Goal: Task Accomplishment & Management: Complete application form

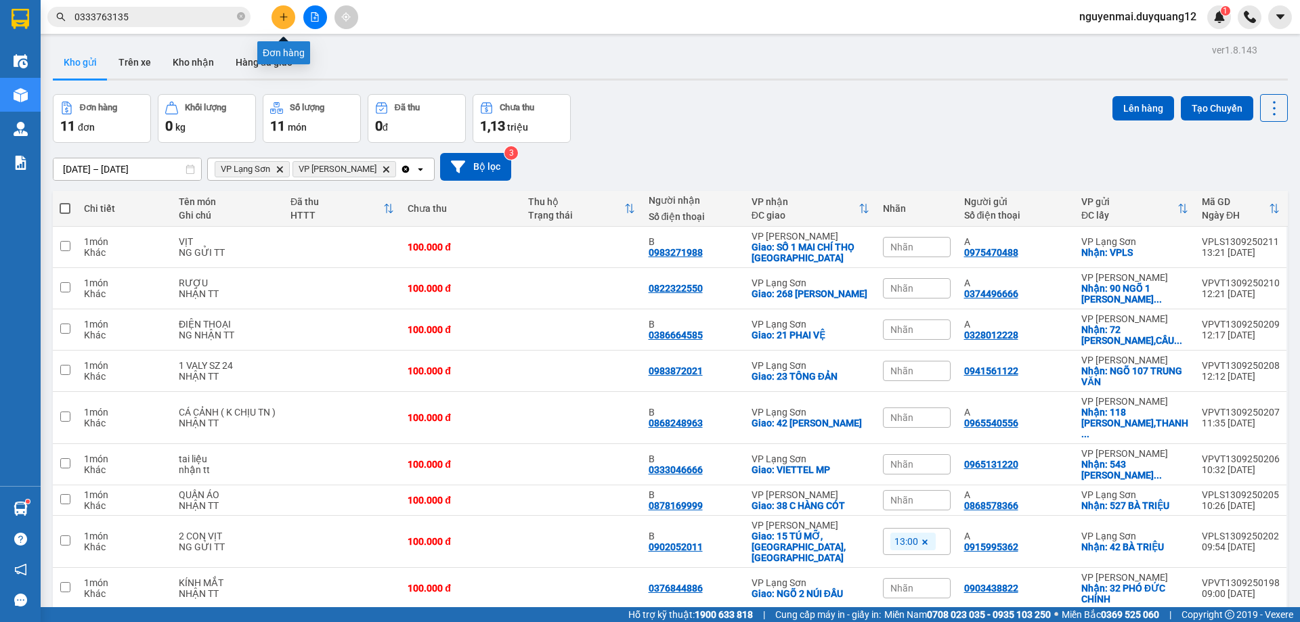
click at [284, 19] on icon "plus" at bounding box center [283, 16] width 1 height 7
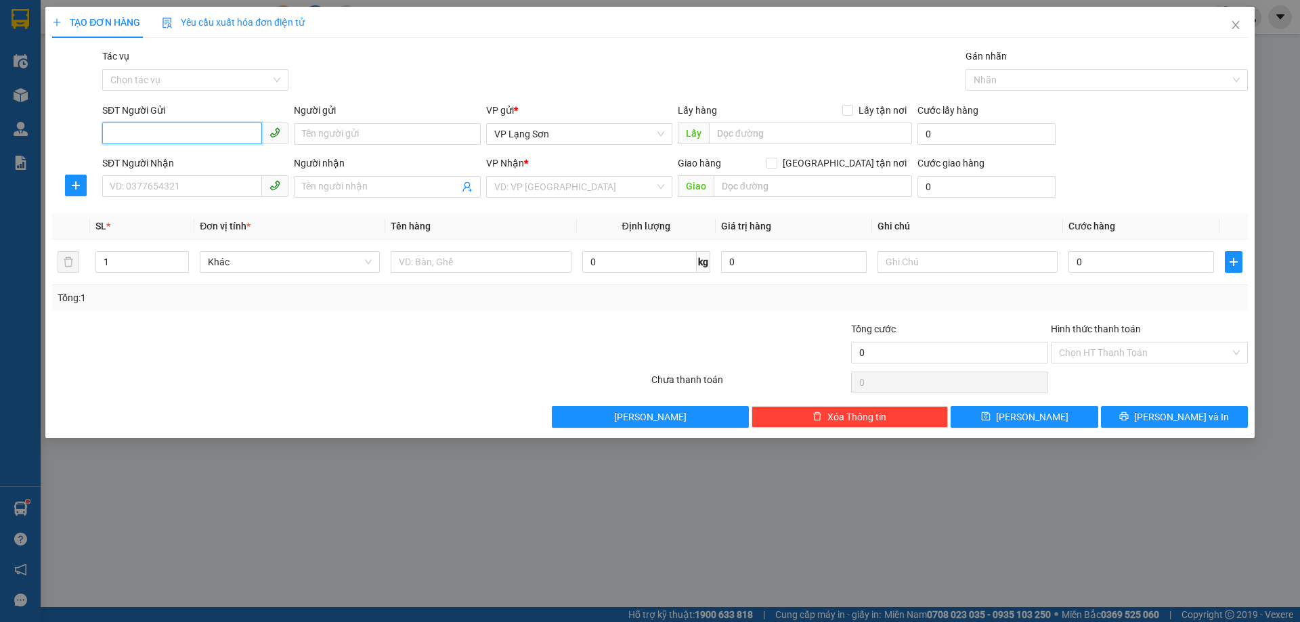
paste input "0974316938"
type input "0974316938"
click at [153, 160] on div "0974316938 - B" at bounding box center [195, 161] width 170 height 15
type input "B"
checkbox input "true"
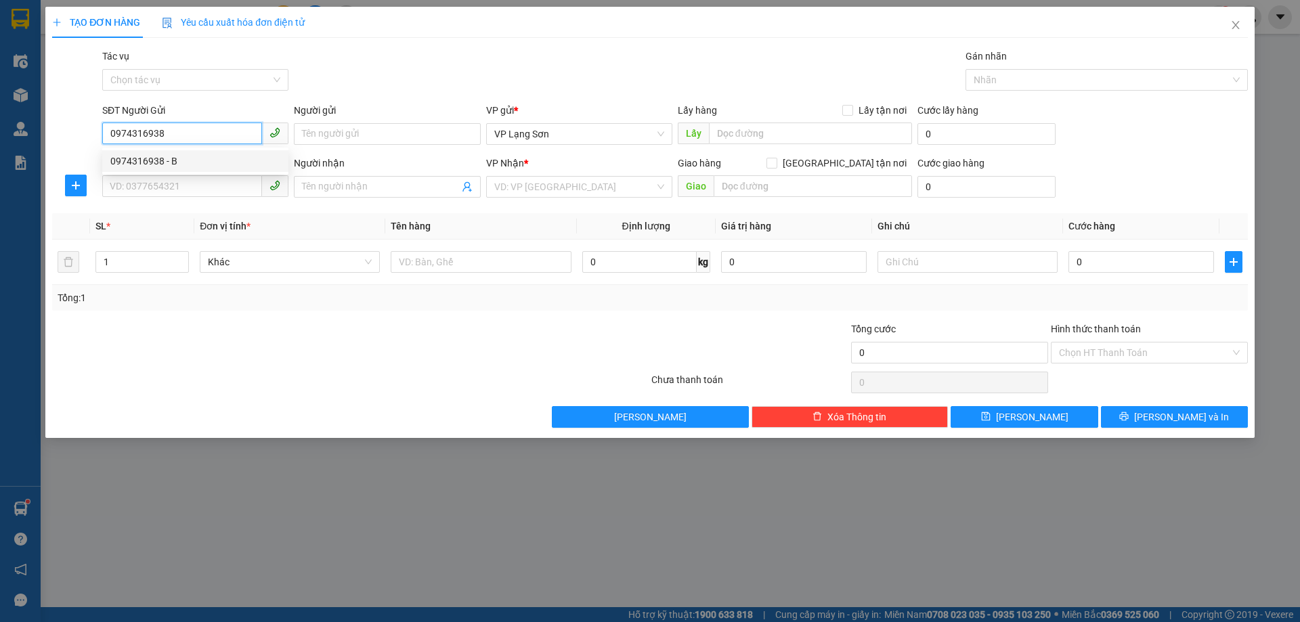
type input "31 [PERSON_NAME]"
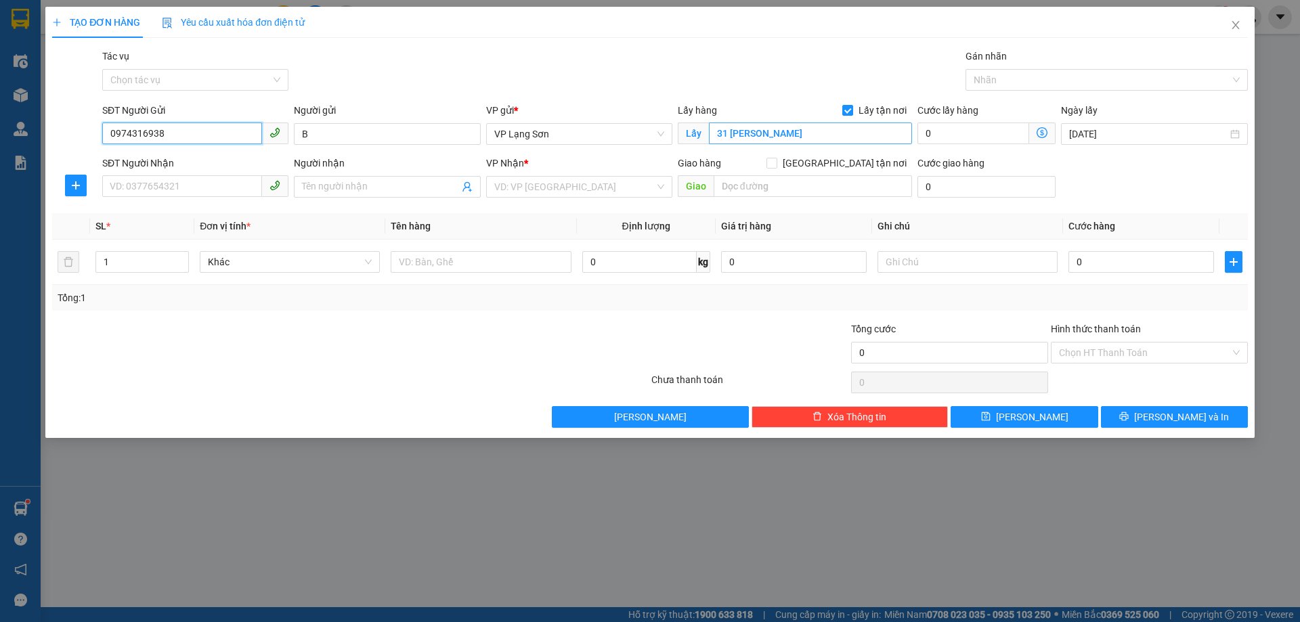
type input "0974316938"
type input "LẨU ĐÔI 180 [PERSON_NAME]"
click at [164, 188] on input "SĐT Người Nhận" at bounding box center [182, 186] width 160 height 22
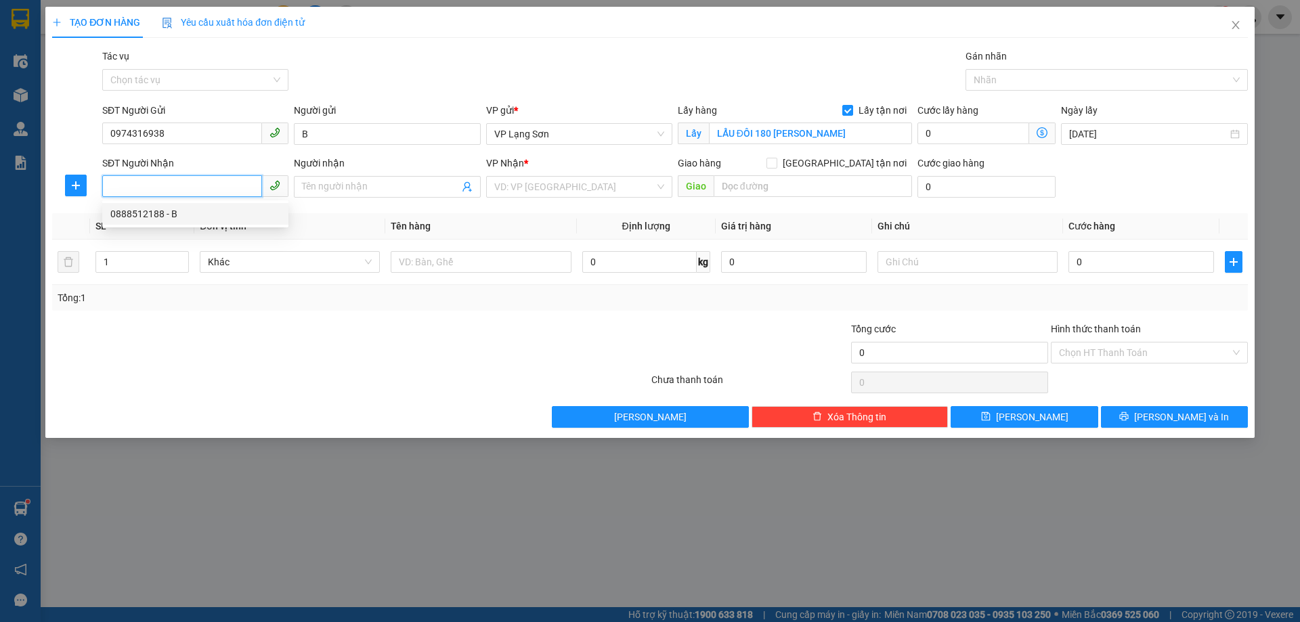
paste input "0985611959"
type input "0985611959"
click at [141, 215] on div "0985611959 - B" at bounding box center [195, 214] width 170 height 15
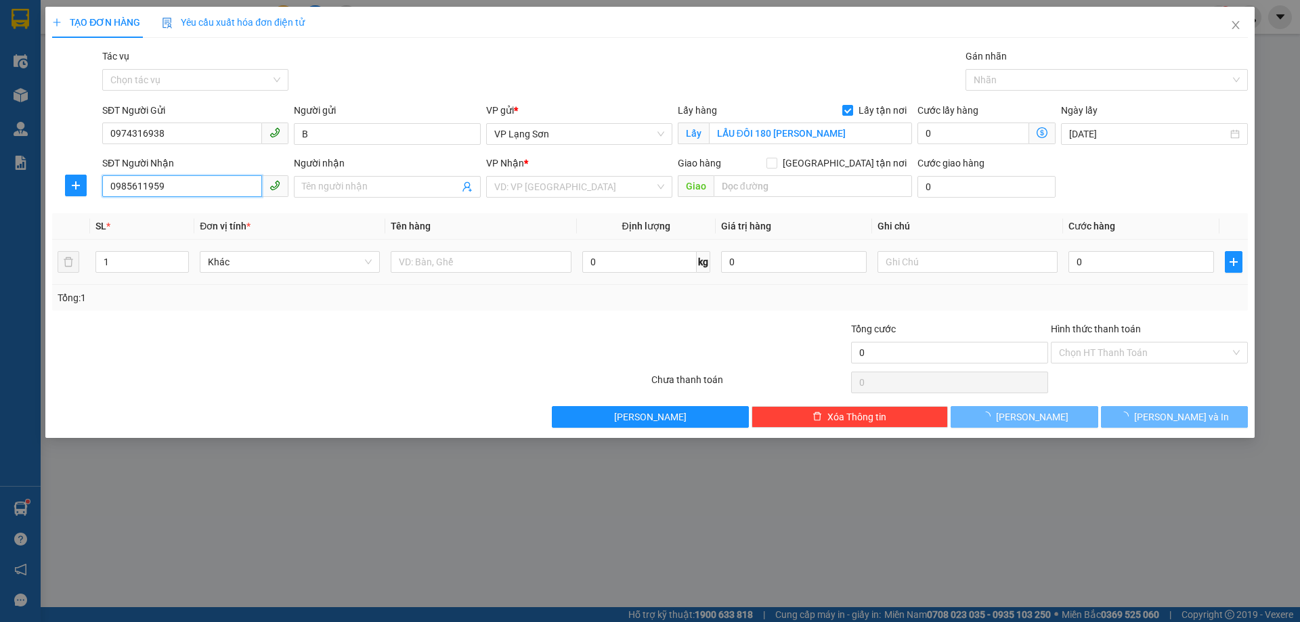
type input "B"
checkbox input "true"
type input "75 [PERSON_NAME],[PERSON_NAME],[GEOGRAPHIC_DATA]"
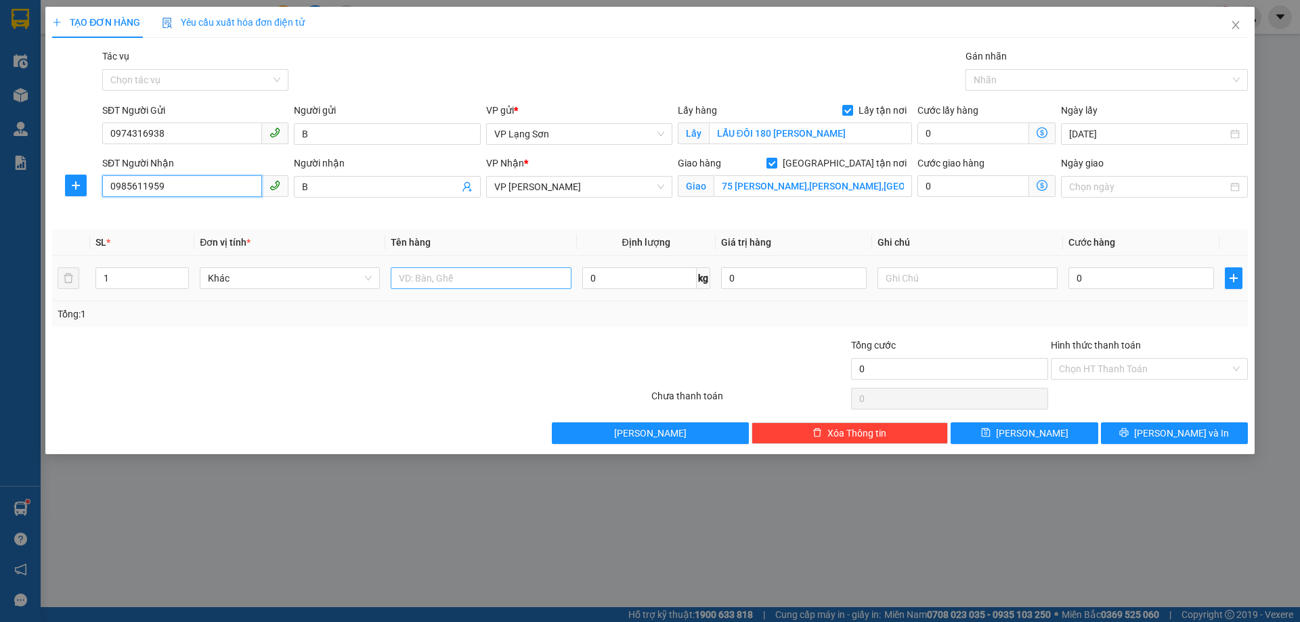
type input "0985611959"
click at [456, 279] on input "text" at bounding box center [481, 278] width 180 height 22
type input "D"
type input "ĐỒ ĂN"
click at [1106, 282] on input "0" at bounding box center [1141, 278] width 146 height 22
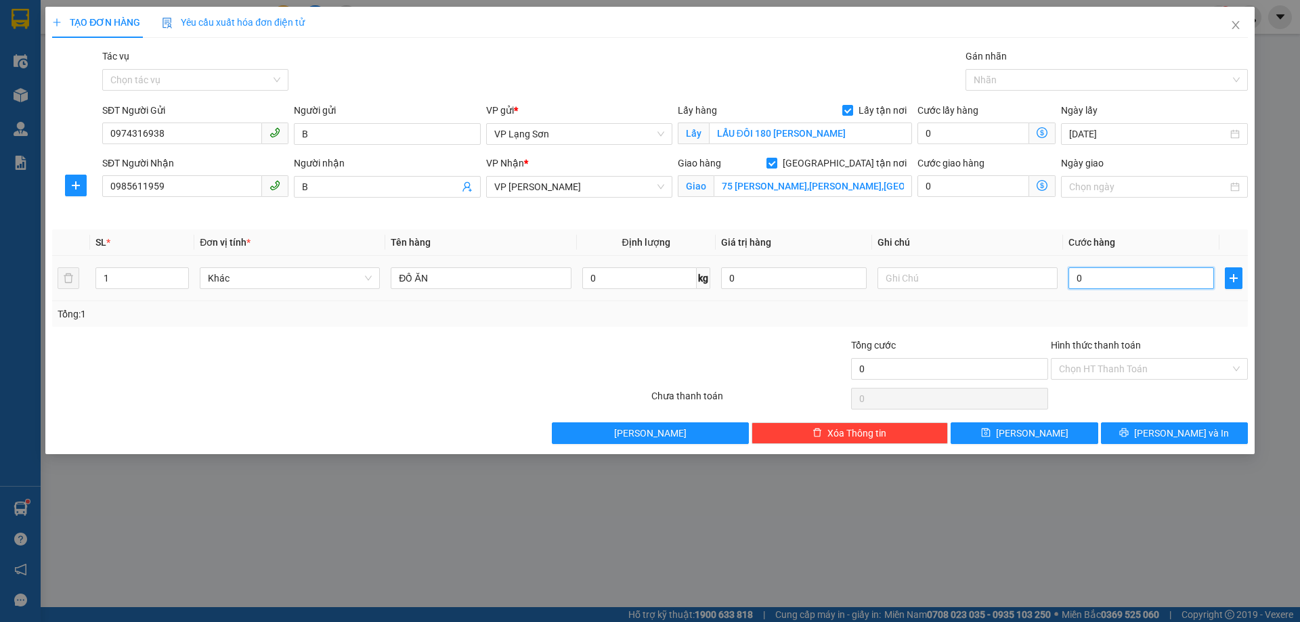
type input "1"
type input "10"
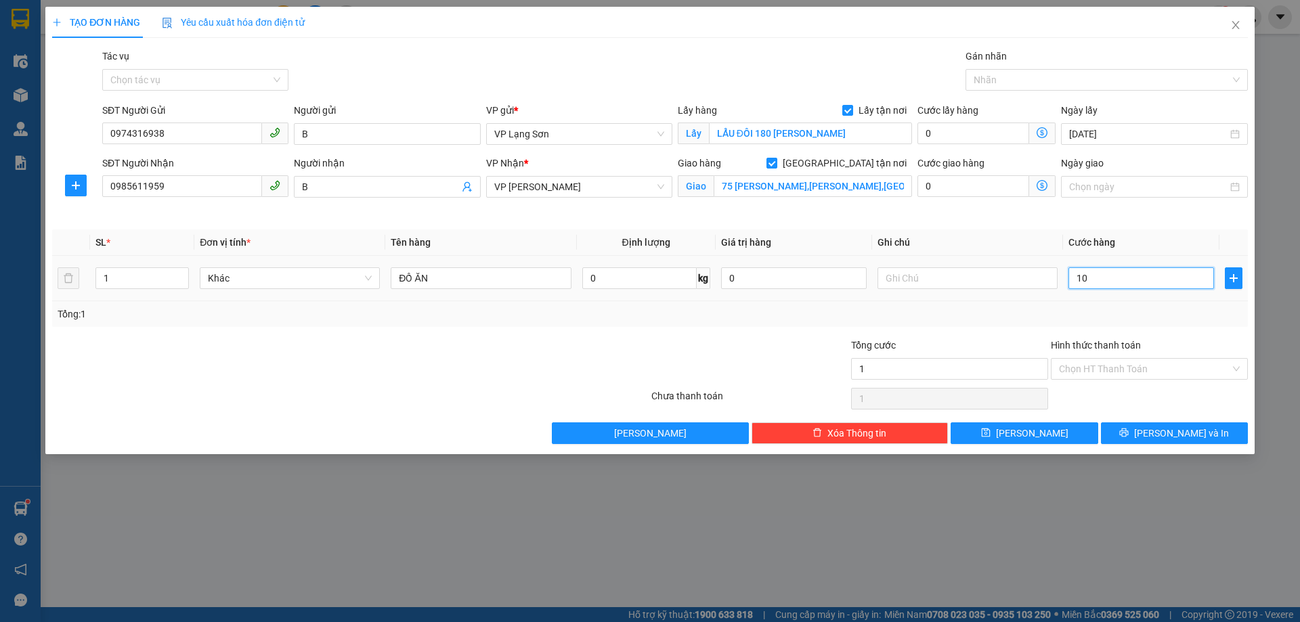
type input "10"
type input "100"
type input "100.000"
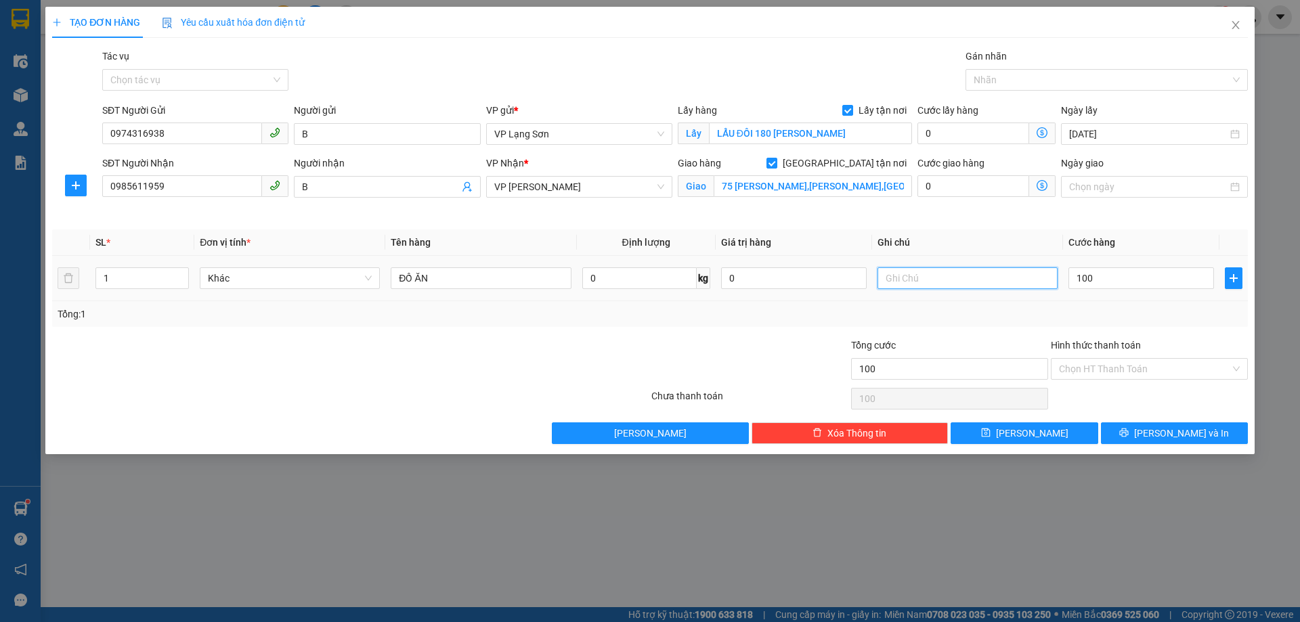
type input "100.000"
click at [917, 274] on input "text" at bounding box center [968, 278] width 180 height 22
type input "NHẬN TT"
click at [1043, 434] on button "[PERSON_NAME]" at bounding box center [1024, 434] width 147 height 22
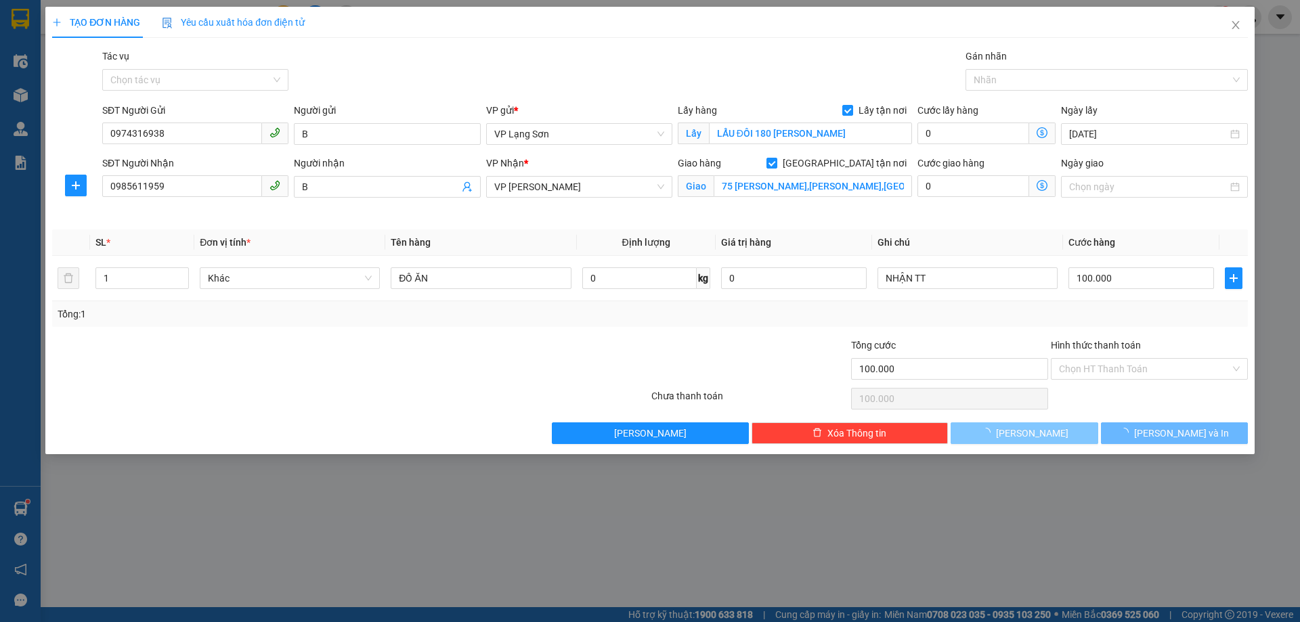
checkbox input "false"
type input "0"
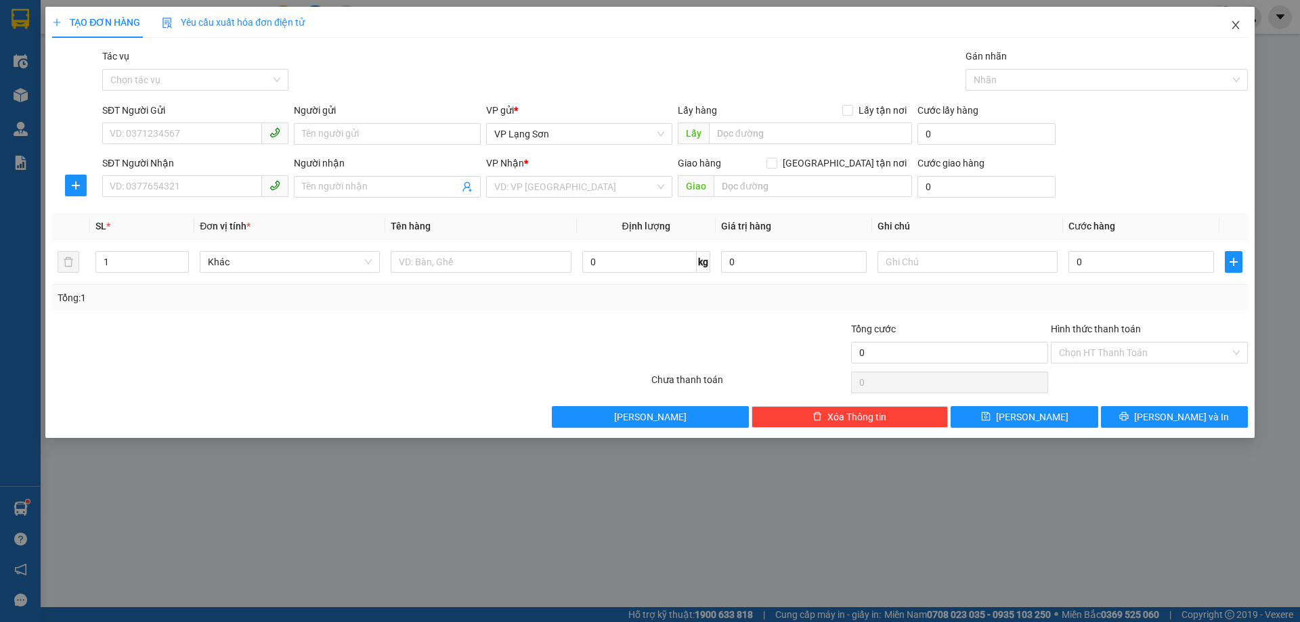
click at [1237, 24] on icon "close" at bounding box center [1235, 25] width 7 height 8
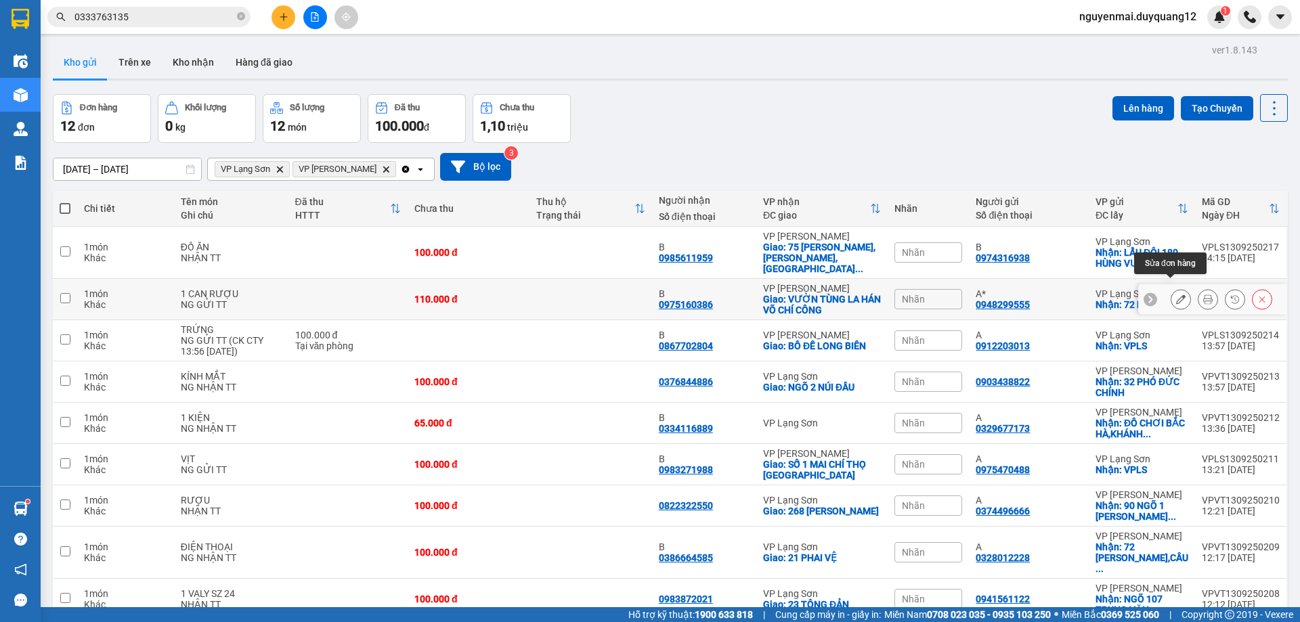
click at [1176, 295] on icon at bounding box center [1180, 299] width 9 height 9
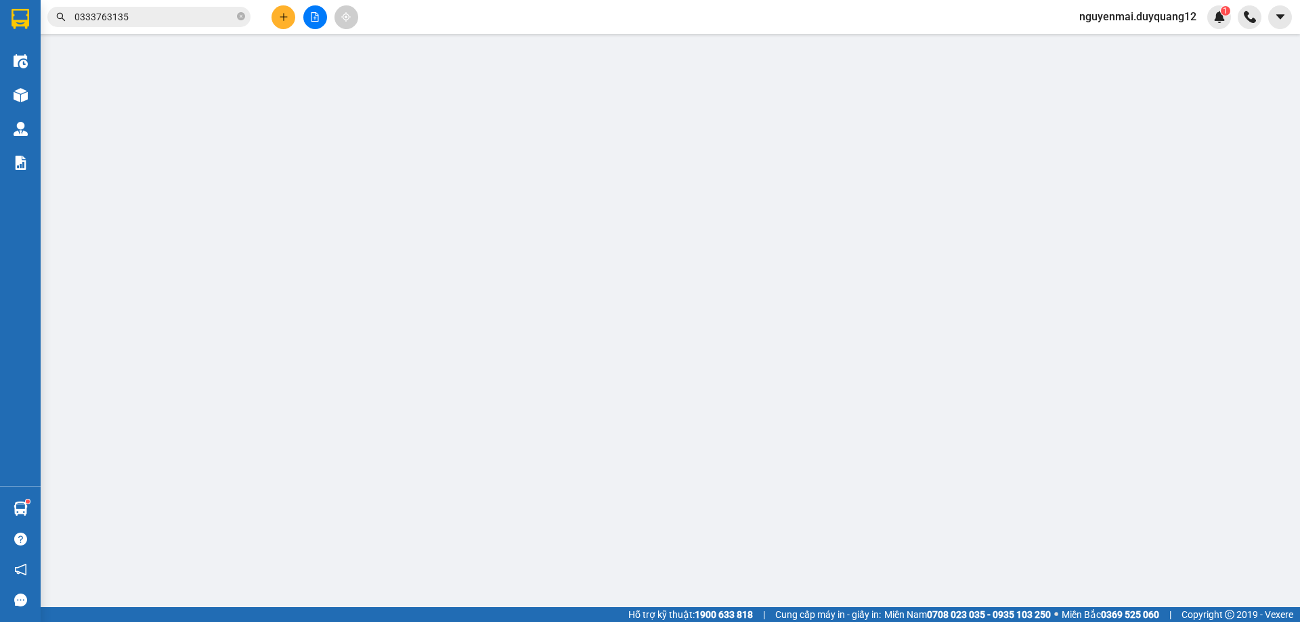
type input "0948299555"
type input "A*"
checkbox input "true"
type input "72 BÀ TRIỆU"
type input "0975160386"
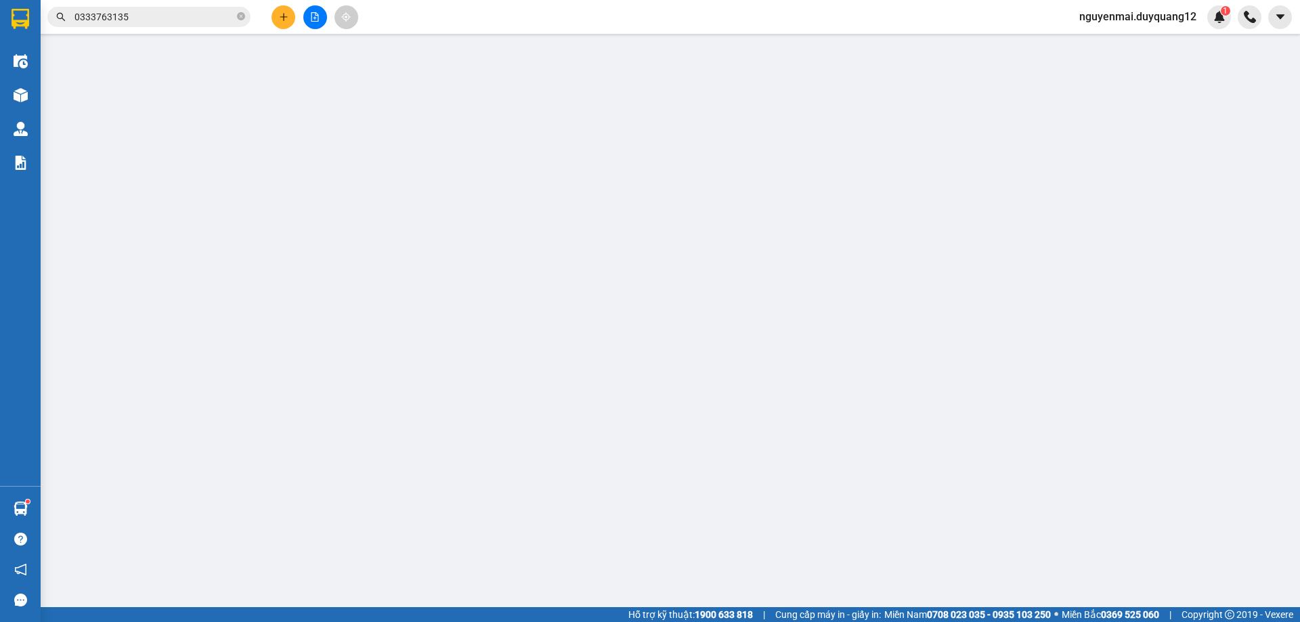
type input "B"
checkbox input "true"
type input "VƯỜN TÙNG LA HÁN VÕ CHÍ CÔNG"
type input "110.000"
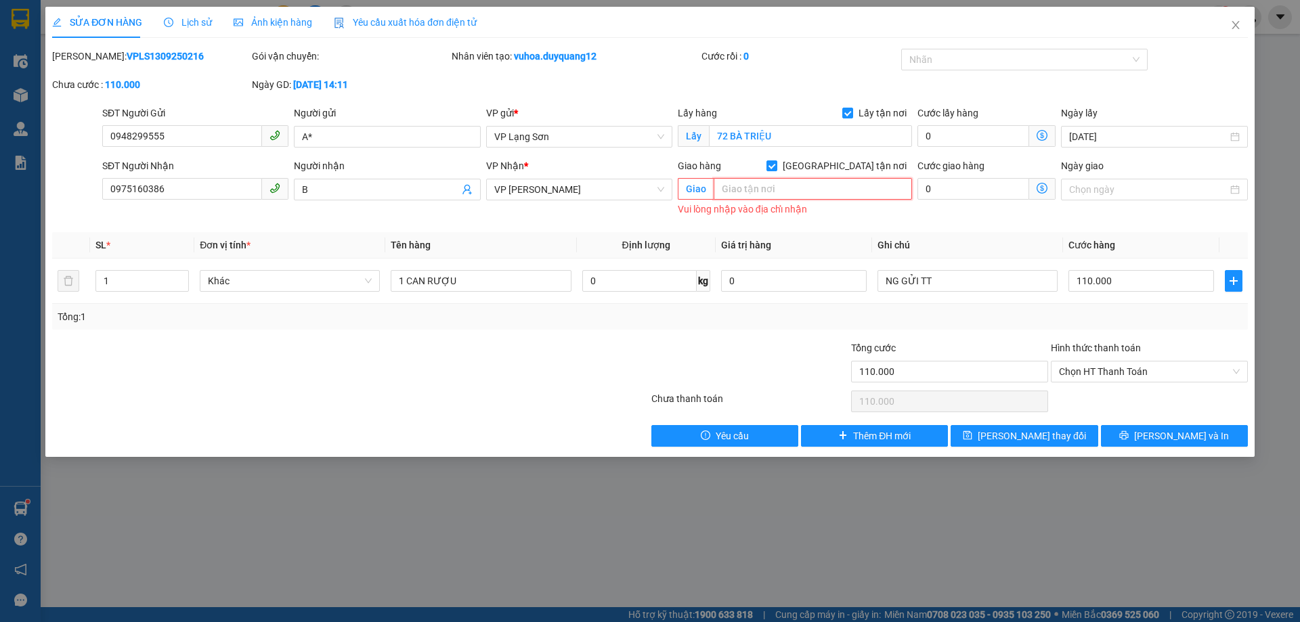
click at [772, 183] on input "text" at bounding box center [813, 189] width 198 height 22
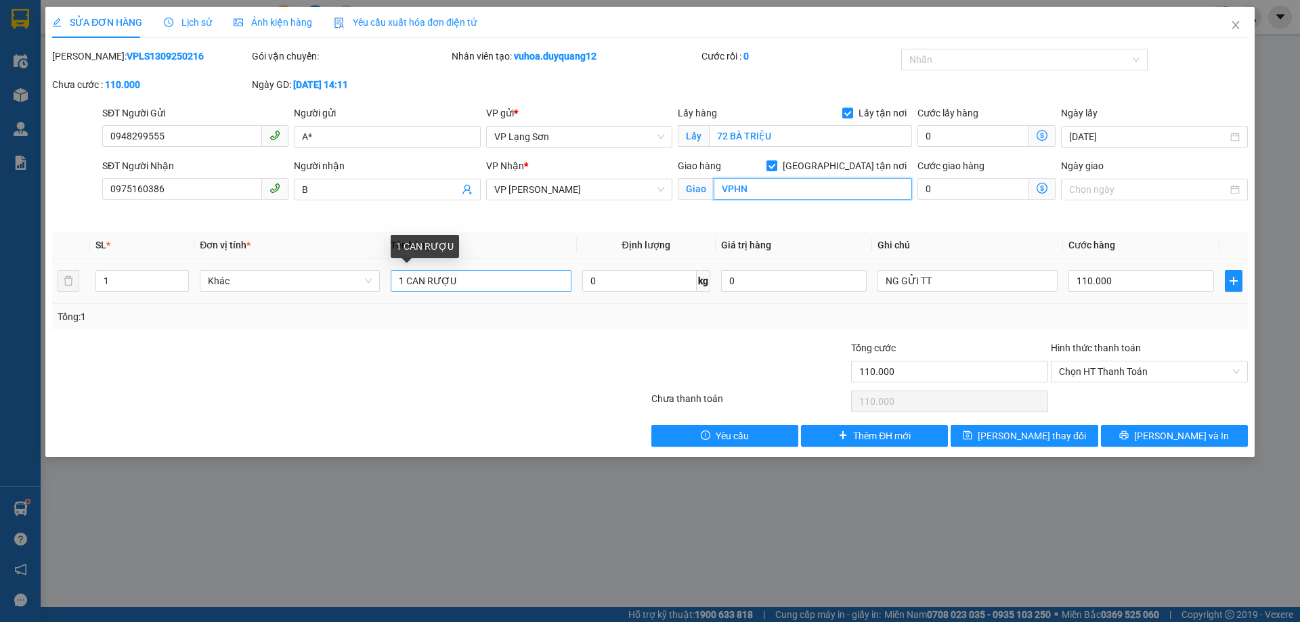
type input "VPHN"
drag, startPoint x: 402, startPoint y: 281, endPoint x: 302, endPoint y: 303, distance: 102.5
click at [302, 303] on tr "1 Khác 1 CAN RƯỢU 0 kg 0 NG GỬI TT 110.000" at bounding box center [650, 281] width 1196 height 45
click at [508, 284] on input "2 CAN RƯỢU" at bounding box center [481, 281] width 180 height 22
type input "2 CAN RƯỢU"
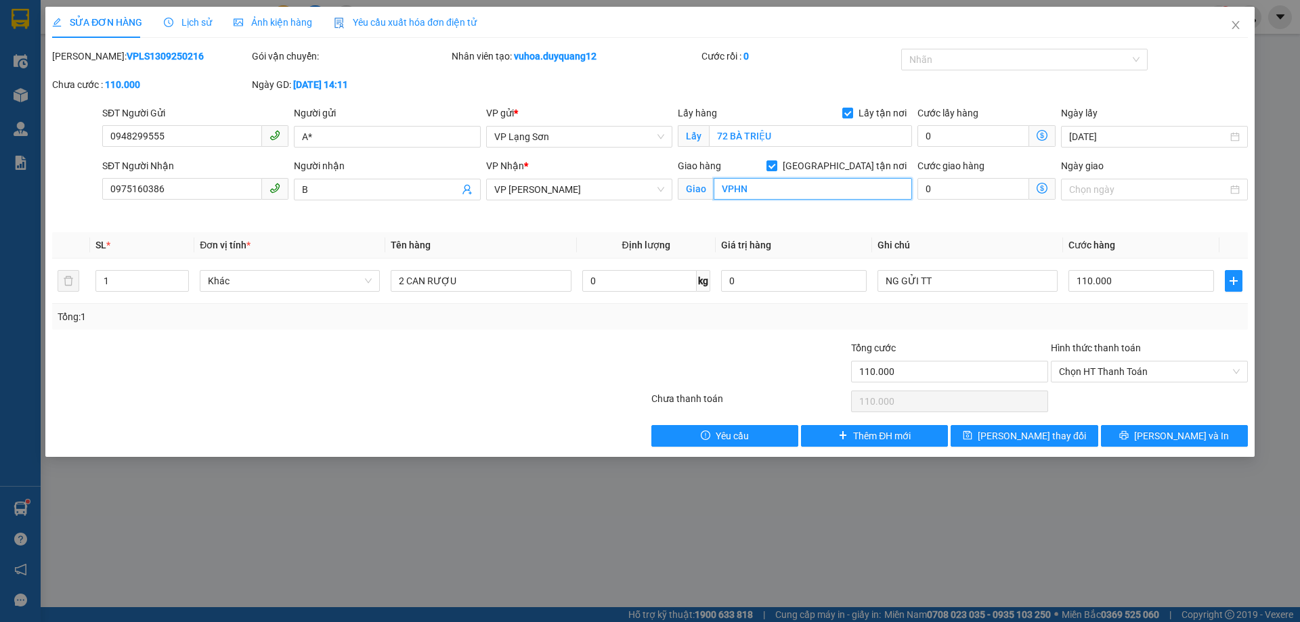
click at [762, 194] on input "VPHN" at bounding box center [813, 189] width 198 height 22
click at [762, 192] on input "VPHN" at bounding box center [813, 189] width 198 height 22
click at [774, 194] on input "VPHN ( BOOK GR" at bounding box center [813, 189] width 198 height 22
click at [808, 190] on input "VPHN ( BOK GR" at bounding box center [813, 189] width 198 height 22
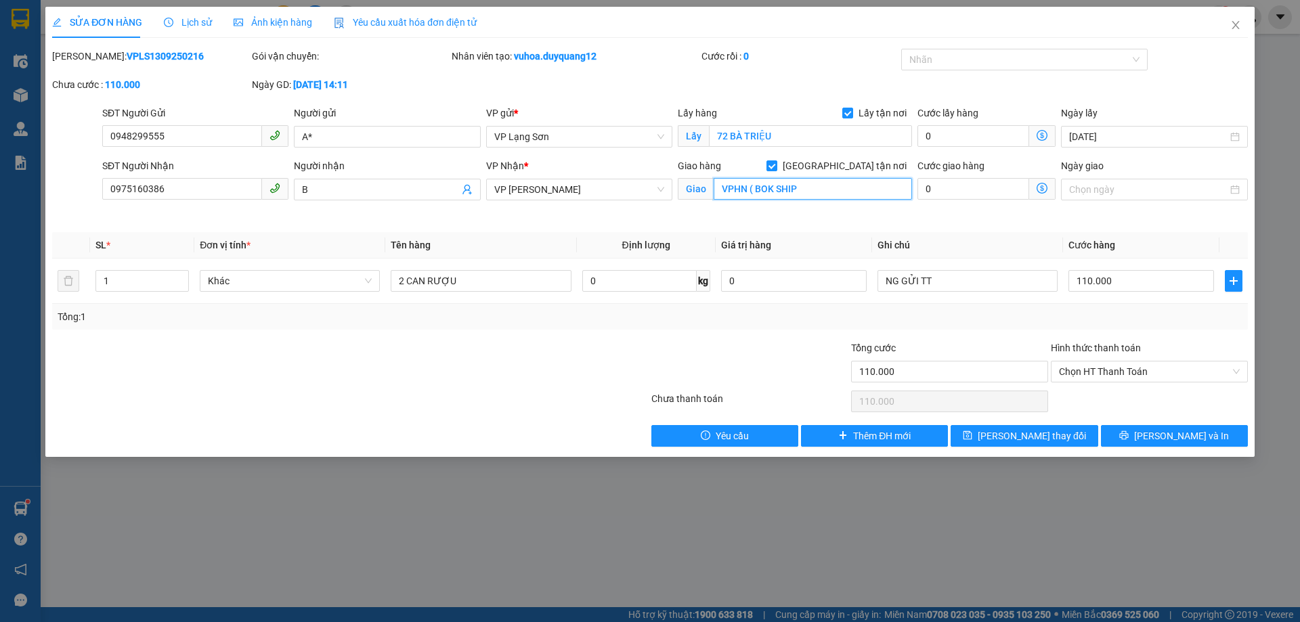
drag, startPoint x: 849, startPoint y: 192, endPoint x: 835, endPoint y: 188, distance: 15.0
click at [835, 188] on input "VPHN ( BOK SHIP" at bounding box center [813, 189] width 198 height 22
click at [831, 190] on input "VPHN ( BOK SHIP" at bounding box center [813, 189] width 198 height 22
click at [828, 190] on input "VPHN ( BOK SHIP" at bounding box center [813, 189] width 198 height 22
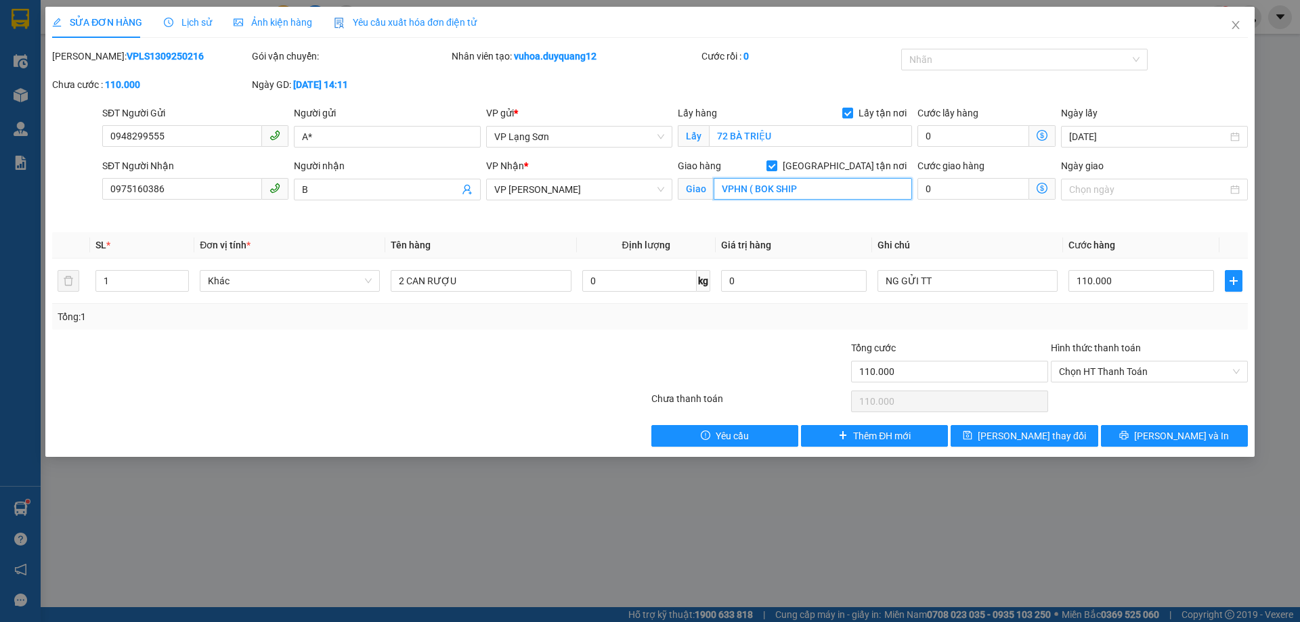
paste input "Biệt thự M02 L21 An [GEOGRAPHIC_DATA]"
type input "VPHN ( BOK SHIP Biệt thự M02 L21 An [GEOGRAPHIC_DATA]"
click at [469, 280] on input "2 CAN RƯỢU" at bounding box center [481, 281] width 180 height 22
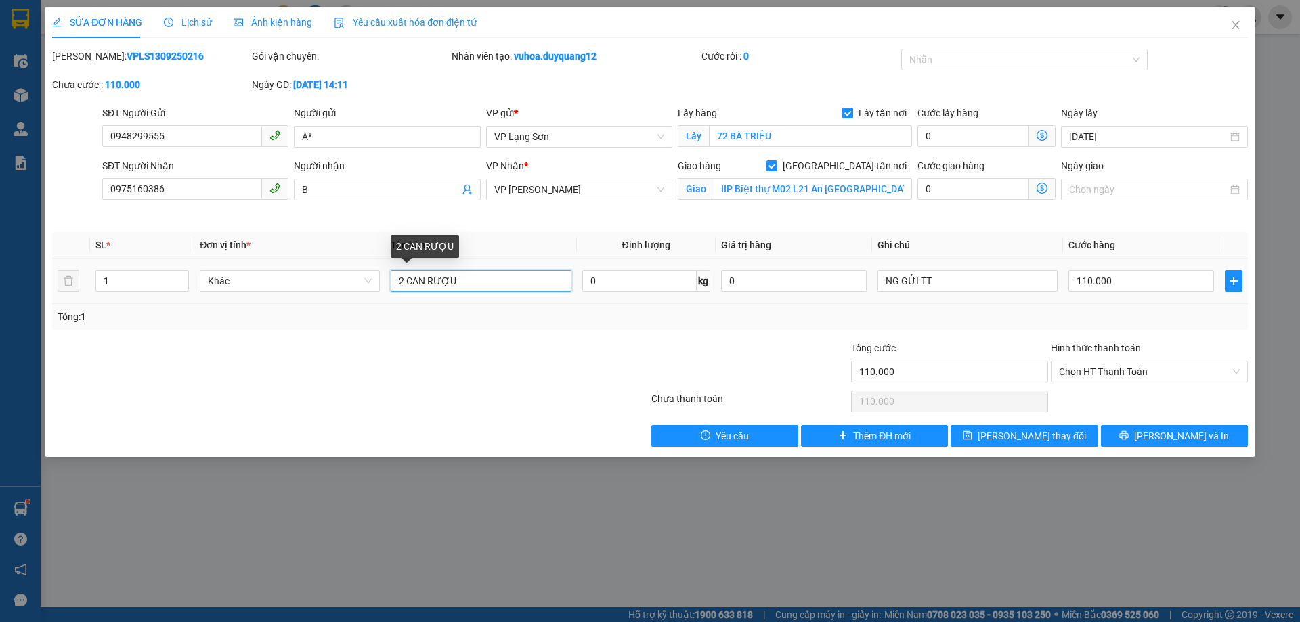
scroll to position [0, 0]
type input "2 CAN RƯỢU ( BOK SHIP KHAK TT )"
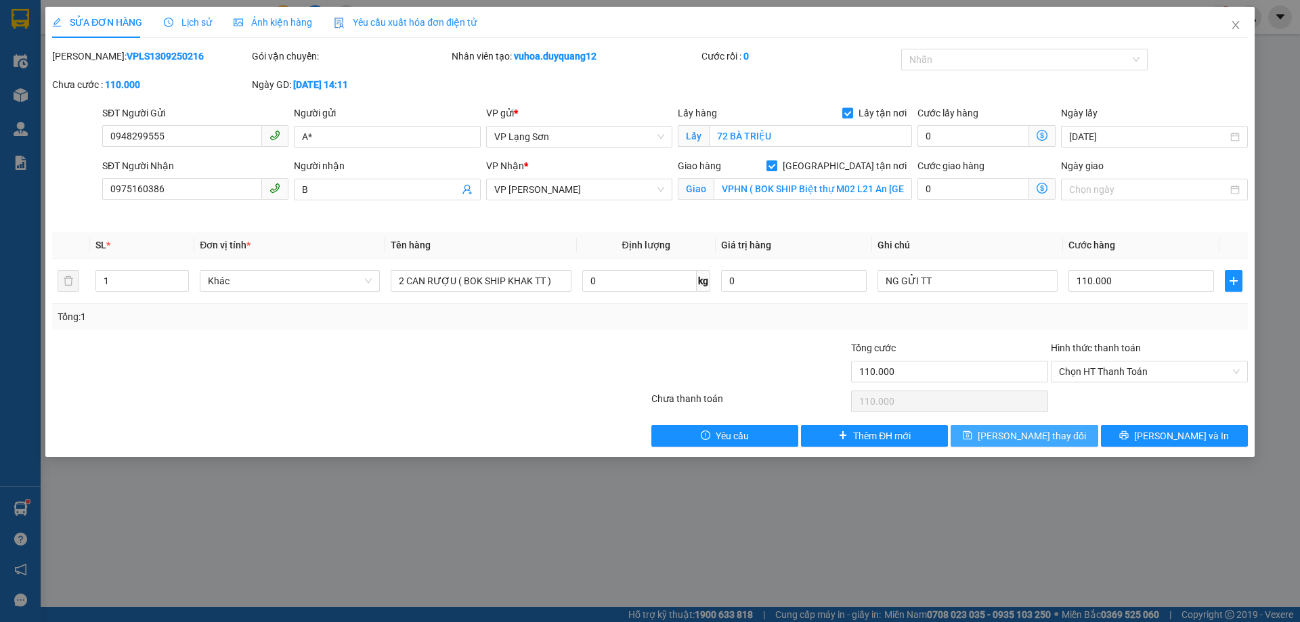
click at [1005, 439] on button "[PERSON_NAME] thay đổi" at bounding box center [1024, 436] width 147 height 22
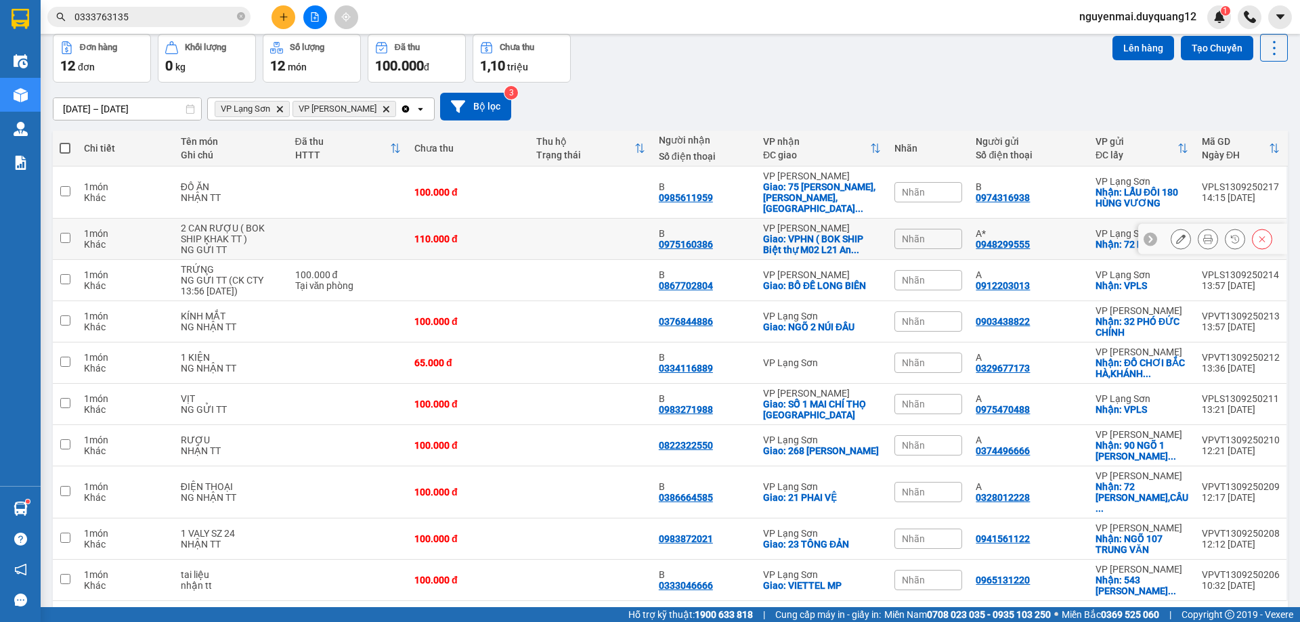
scroll to position [88, 0]
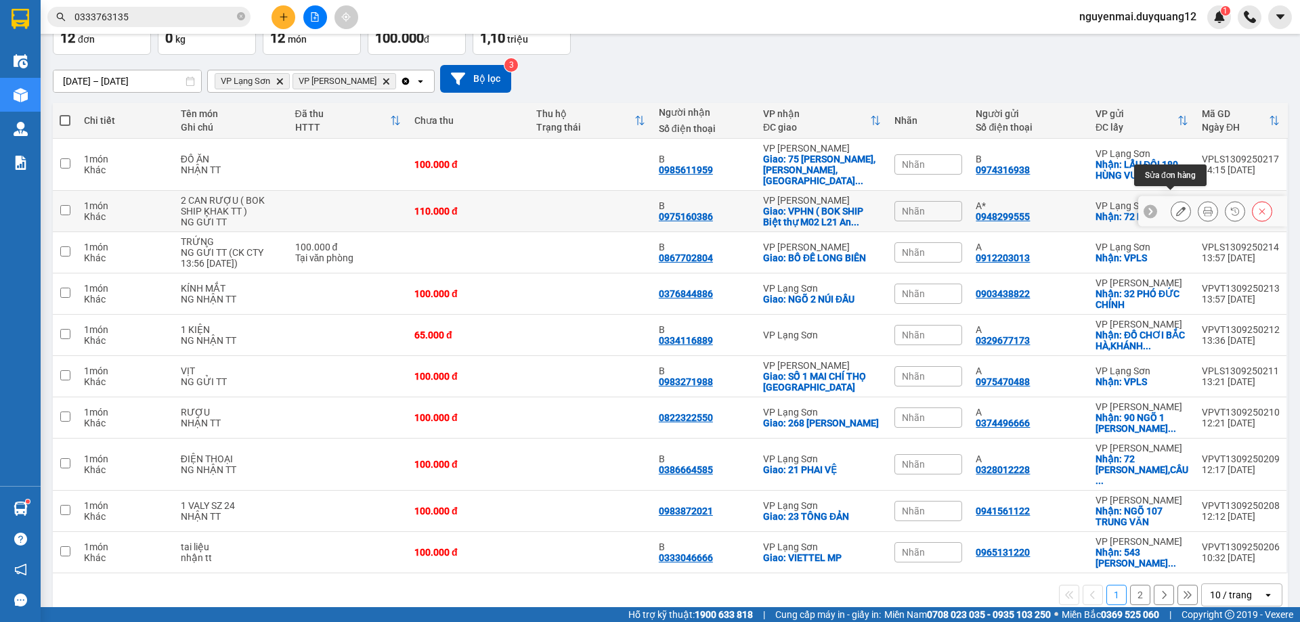
click at [1176, 207] on icon at bounding box center [1180, 211] width 9 height 9
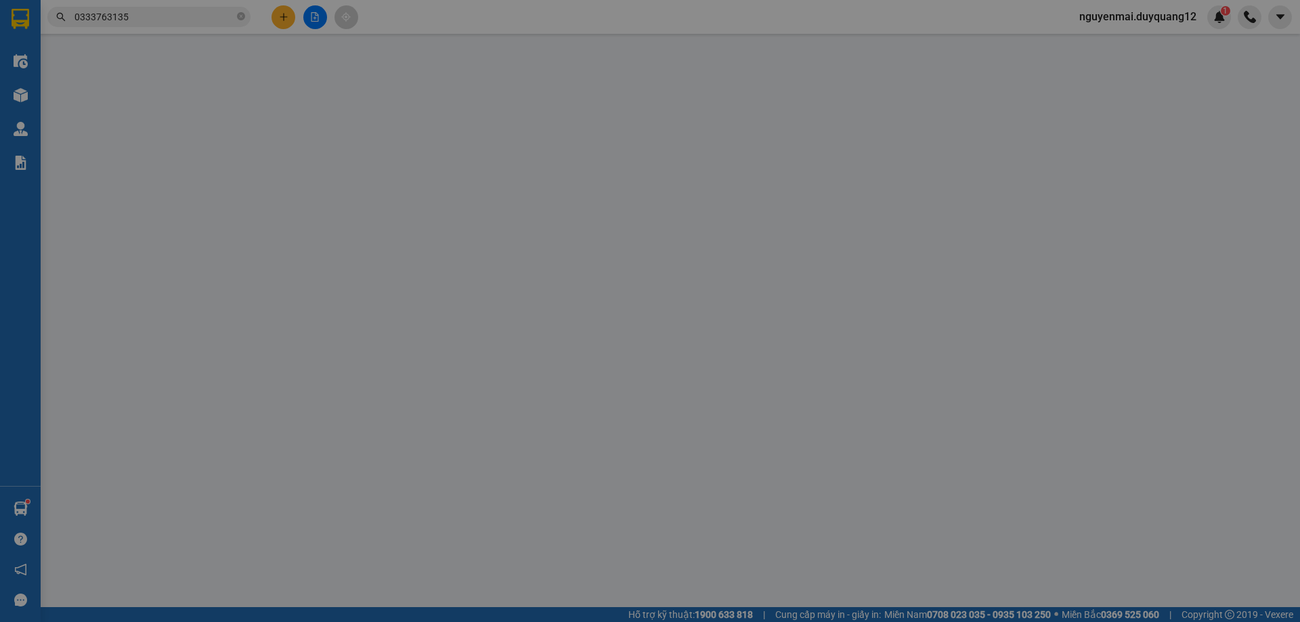
type input "0948299555"
type input "A*"
checkbox input "true"
type input "72 BÀ TRIỆU"
type input "0975160386"
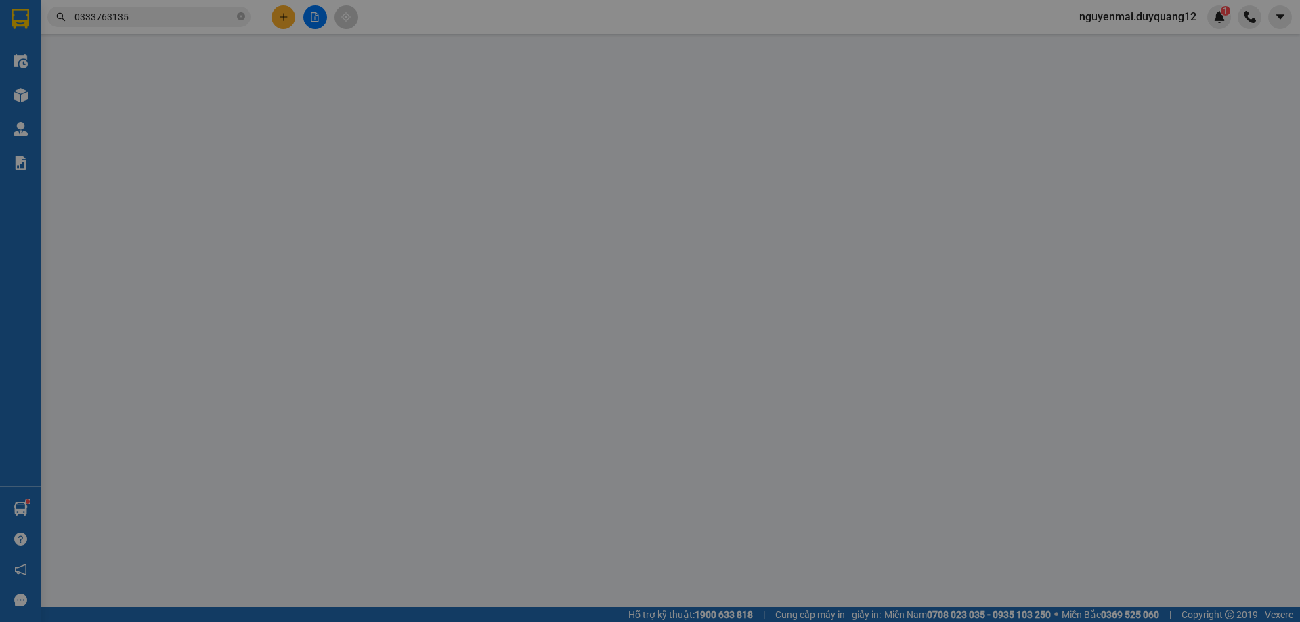
type input "B"
checkbox input "true"
type input "VPHN ( BOK SHIP Biệt thự M02 L21 An [GEOGRAPHIC_DATA]"
type input "110.000"
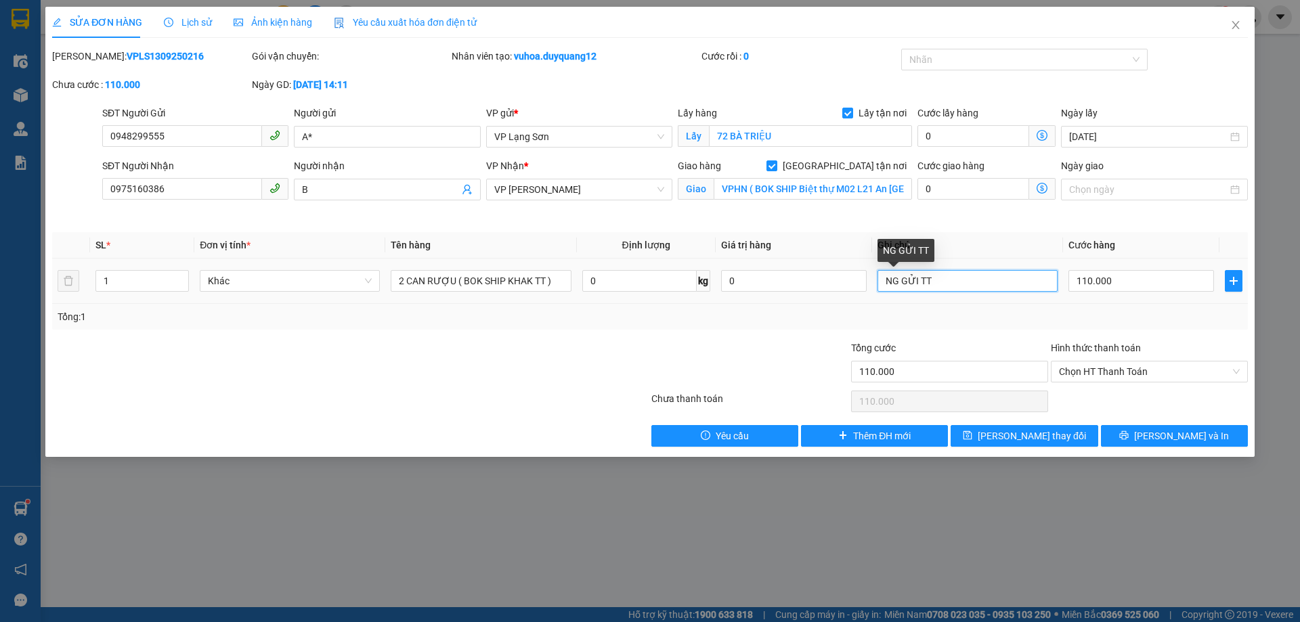
click at [948, 280] on input "NG GỬI TT" at bounding box center [968, 281] width 180 height 22
type input "NG GỬI ĐÃ CK CTY 110K"
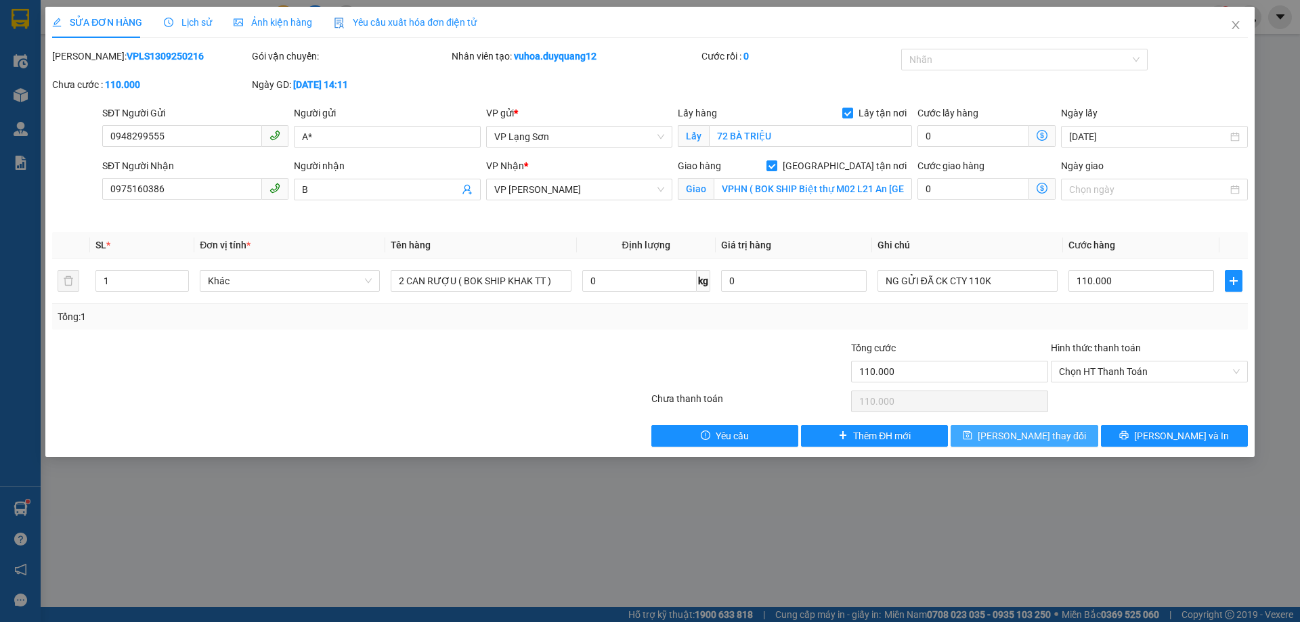
click at [1010, 436] on span "[PERSON_NAME] thay đổi" at bounding box center [1032, 436] width 108 height 15
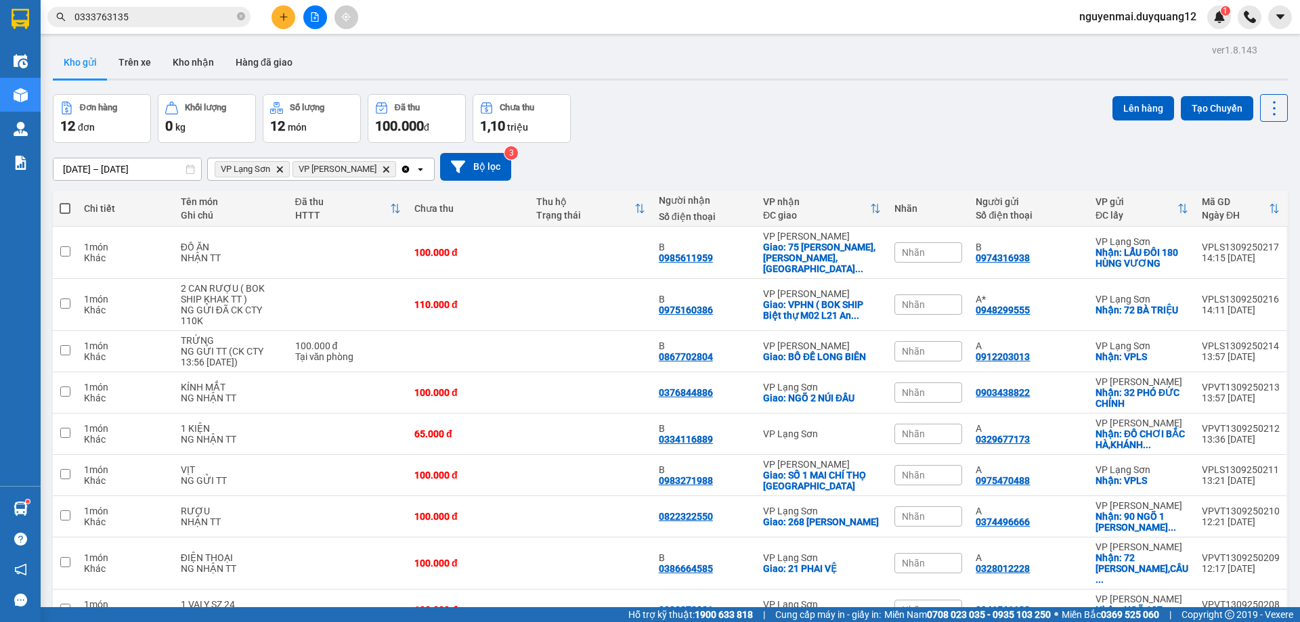
click at [691, 102] on div "Đơn hàng 12 đơn Khối lượng 0 kg Số lượng 12 món Đã thu 100.000 đ Chưa thu 1,10 …" at bounding box center [670, 118] width 1235 height 49
